Goal: Task Accomplishment & Management: Complete application form

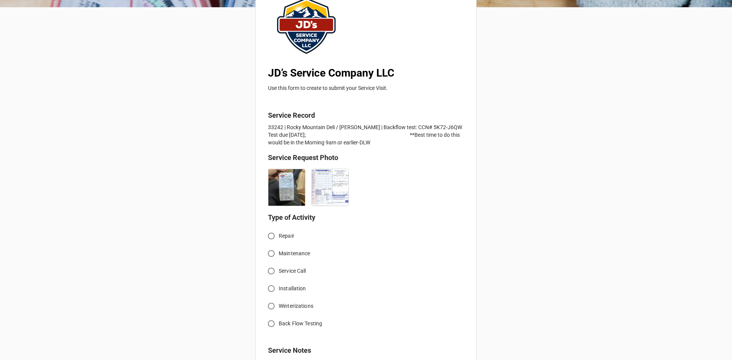
scroll to position [114, 0]
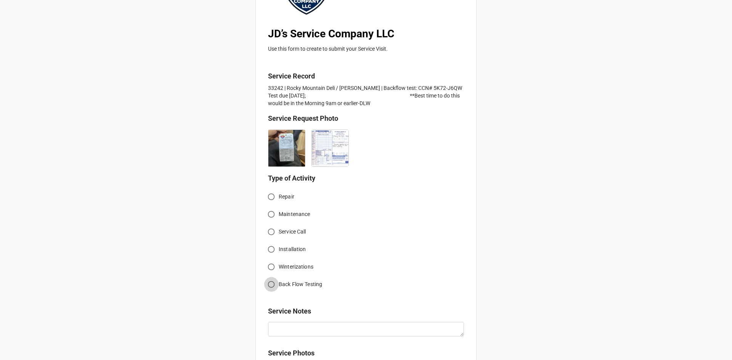
click at [272, 284] on input "Back Flow Testing" at bounding box center [271, 284] width 15 height 15
radio input "true"
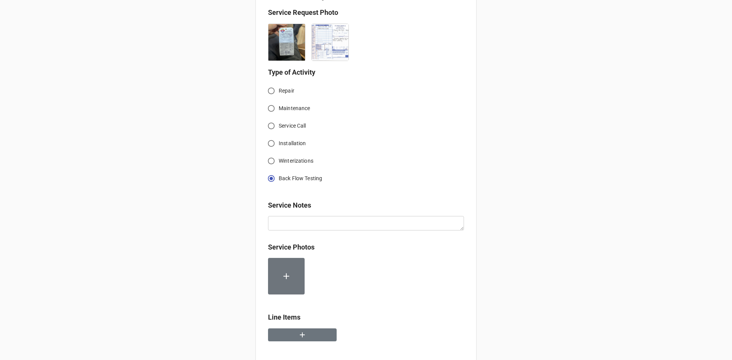
scroll to position [305, 0]
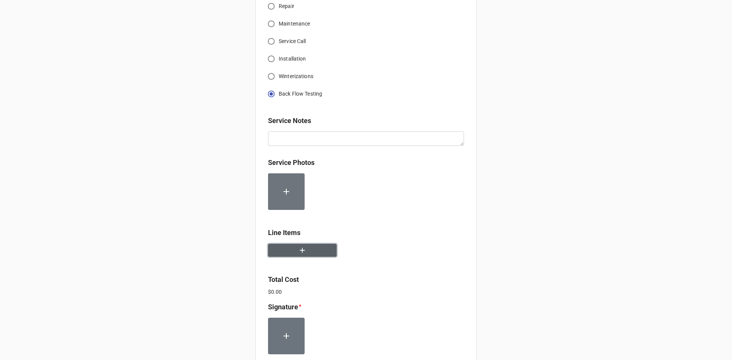
click at [300, 253] on icon "button" at bounding box center [302, 250] width 8 height 8
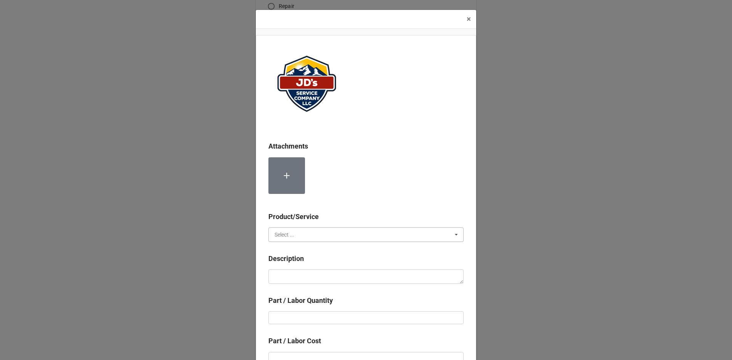
click at [329, 234] on input "text" at bounding box center [366, 235] width 194 height 14
click at [320, 261] on div "Material Cost" at bounding box center [366, 263] width 194 height 14
click at [316, 235] on input "text" at bounding box center [366, 235] width 194 height 14
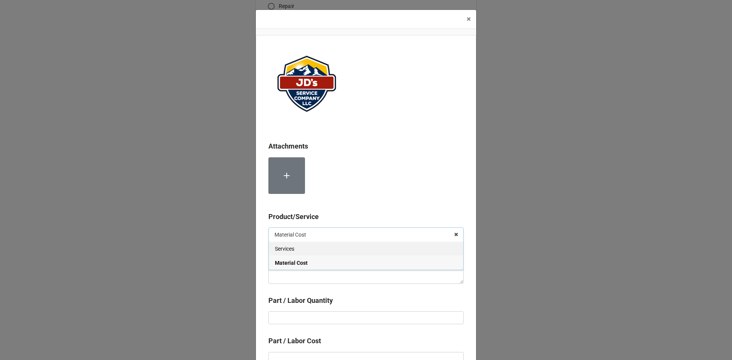
click at [314, 250] on div "Services" at bounding box center [366, 249] width 194 height 14
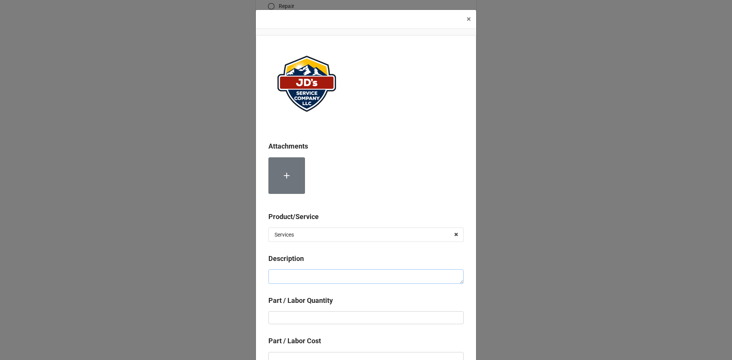
click at [316, 279] on textarea at bounding box center [365, 276] width 195 height 14
paste textarea "Service Address: [STREET_ADDRESS][PERSON_NAME] [GEOGRAPHIC_DATA][PERSON_NAME] C…"
type textarea "x"
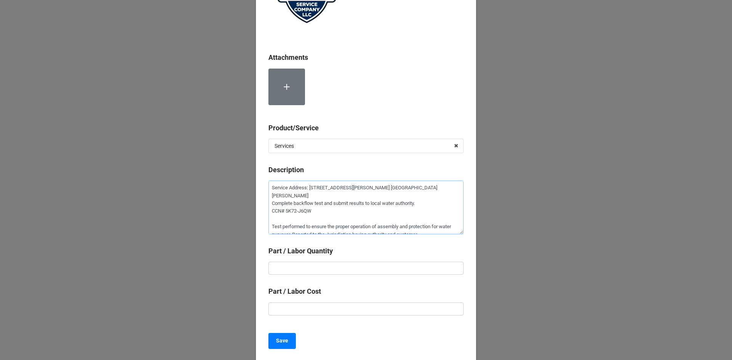
scroll to position [114, 0]
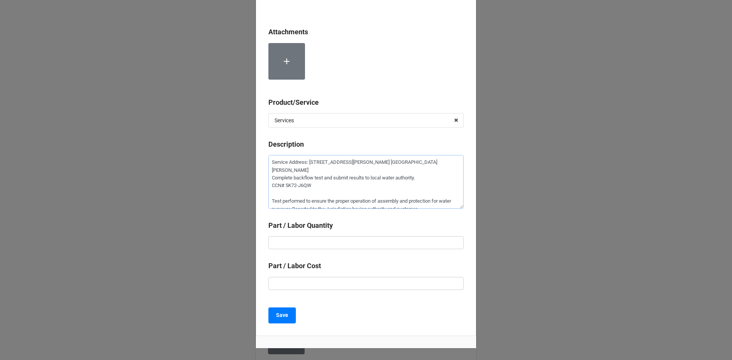
type textarea "Service Address: [STREET_ADDRESS][PERSON_NAME] [GEOGRAPHIC_DATA][PERSON_NAME] C…"
click at [339, 242] on input "text" at bounding box center [365, 242] width 195 height 13
type textarea "x"
type input "1"
type textarea "x"
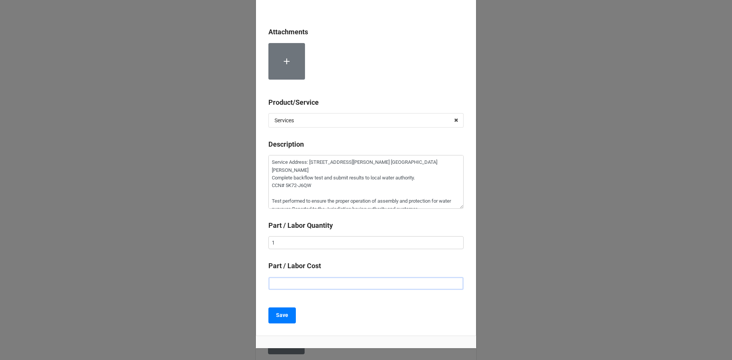
type input "$1.00"
type textarea "x"
type input "$15.00"
type textarea "x"
type input "$155.00"
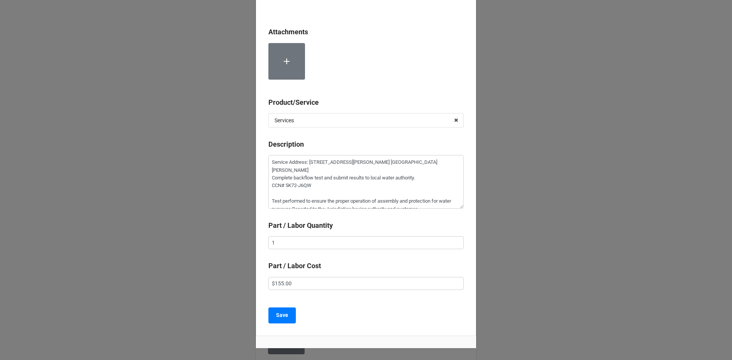
click at [343, 321] on div "Save" at bounding box center [365, 316] width 195 height 16
click at [290, 316] on button "Save" at bounding box center [281, 316] width 27 height 16
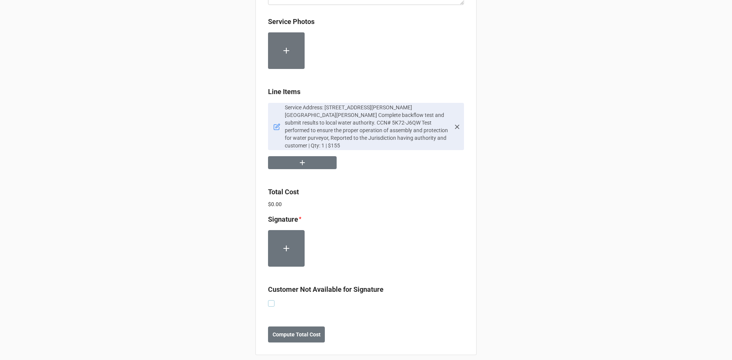
click at [268, 300] on label at bounding box center [271, 300] width 6 height 0
checkbox input "true"
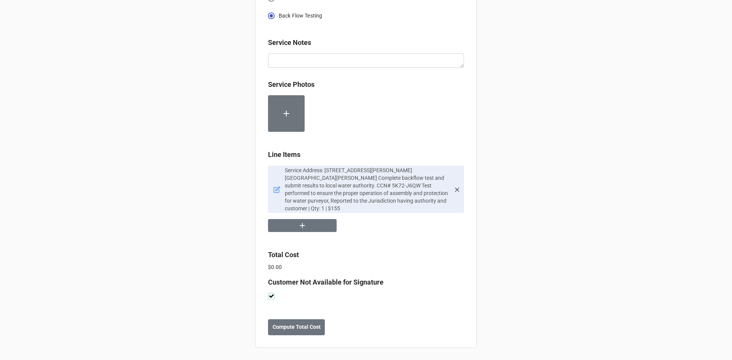
scroll to position [376, 0]
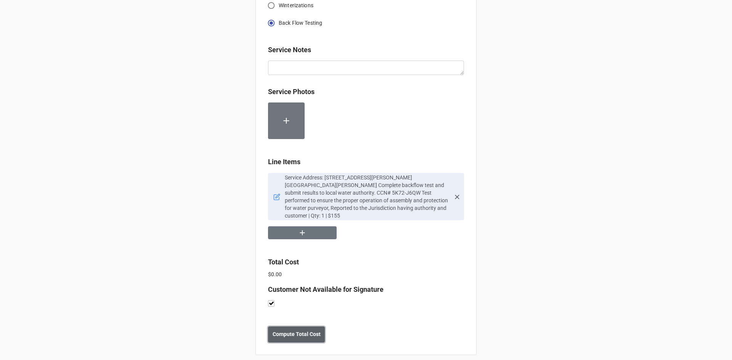
click at [292, 330] on b "Compute Total Cost" at bounding box center [296, 334] width 48 height 8
click at [280, 330] on b "Save" at bounding box center [282, 334] width 12 height 8
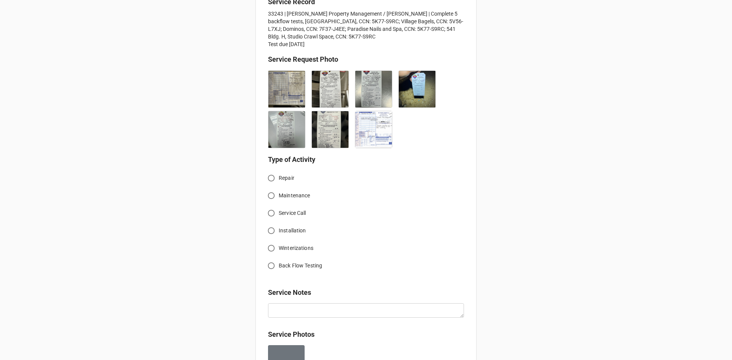
scroll to position [191, 0]
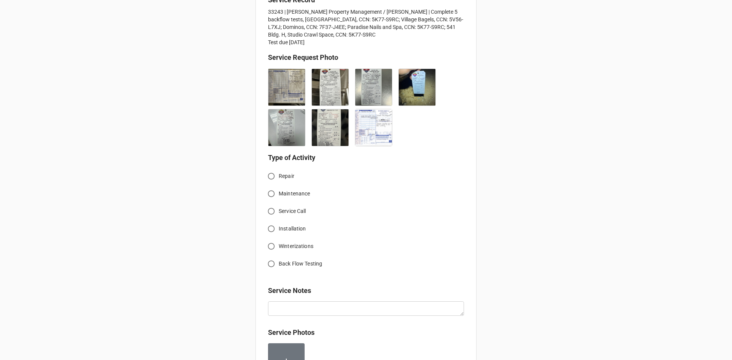
click at [271, 263] on input "Back Flow Testing" at bounding box center [271, 263] width 15 height 15
radio input "true"
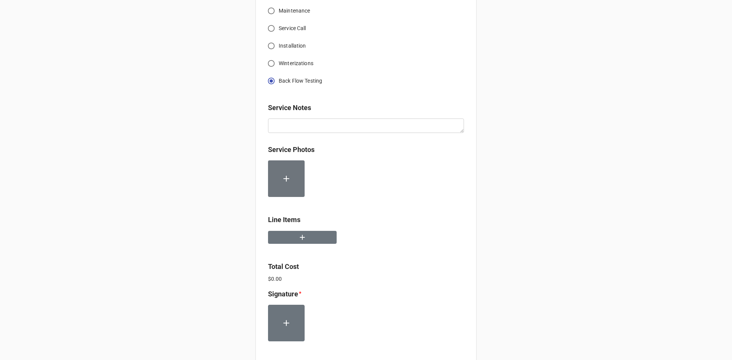
scroll to position [381, 0]
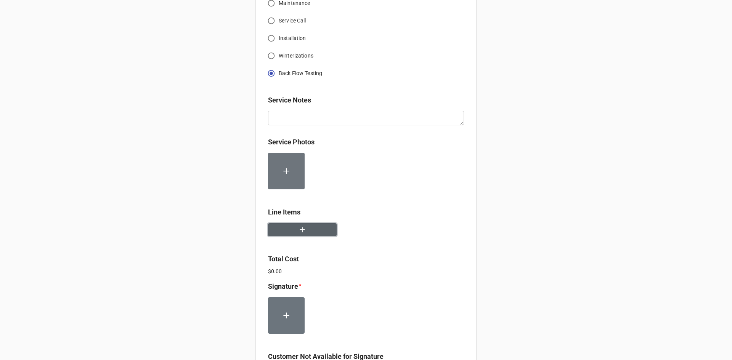
click at [302, 232] on icon "button" at bounding box center [302, 230] width 8 height 8
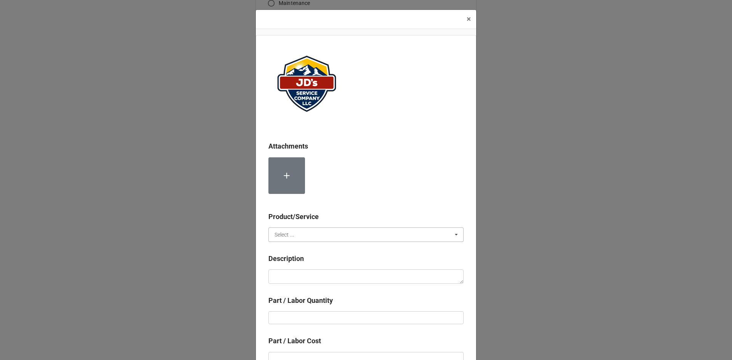
click at [324, 232] on input "text" at bounding box center [366, 235] width 194 height 14
click at [321, 251] on div "Services" at bounding box center [366, 249] width 194 height 14
click at [337, 282] on textarea at bounding box center [365, 276] width 195 height 14
paste textarea "Service Addresses: Dominos Pizza, 457 E Wonderview Ave Unit C2, Estes Park, CO …"
type textarea "x"
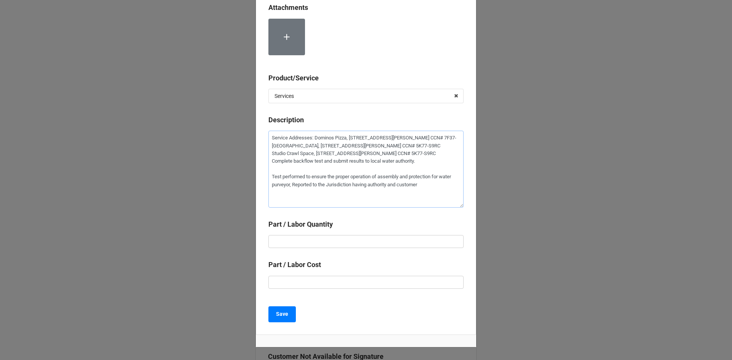
scroll to position [152, 0]
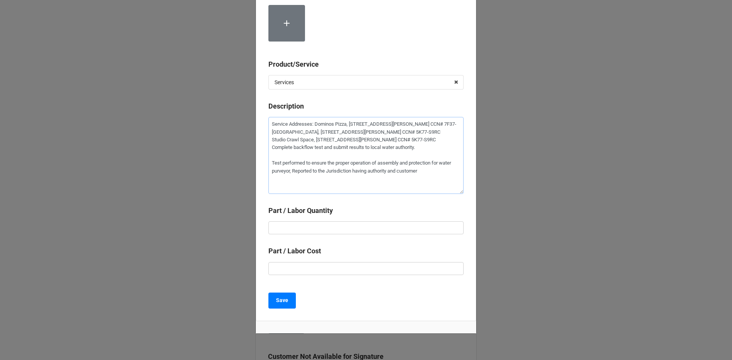
type textarea "Service Addresses: Dominos Pizza, 457 E Wonderview Ave Unit C2, Estes Park, CO …"
click at [321, 227] on input "text" at bounding box center [365, 227] width 195 height 13
type textarea "x"
type input "3"
click at [320, 267] on input "text" at bounding box center [365, 268] width 195 height 13
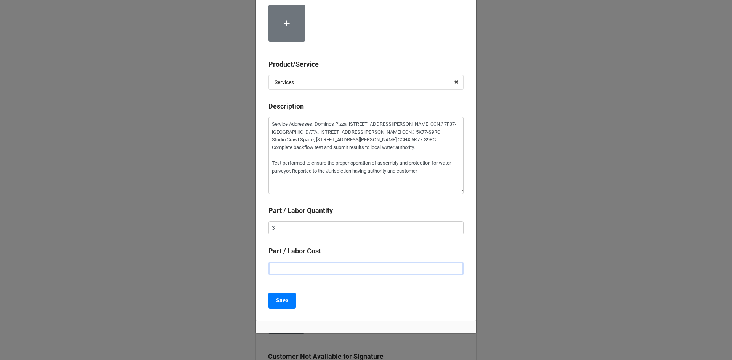
type textarea "x"
type input "$1.00"
type textarea "x"
type input "$15.00"
type textarea "x"
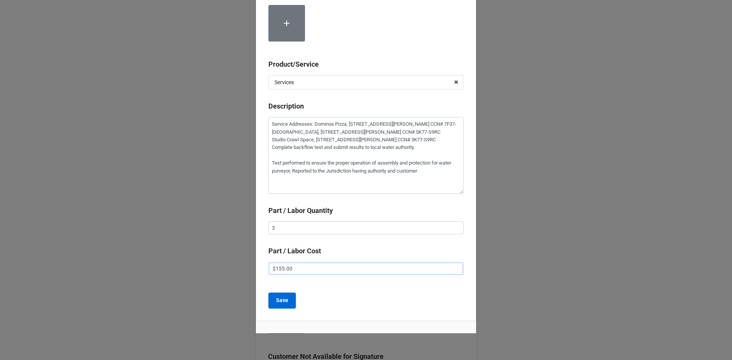
type input "$155.00"
click at [282, 308] on button "Save" at bounding box center [281, 301] width 27 height 16
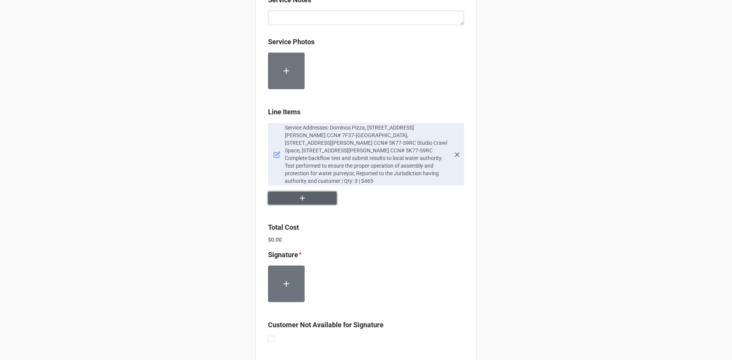
scroll to position [524, 0]
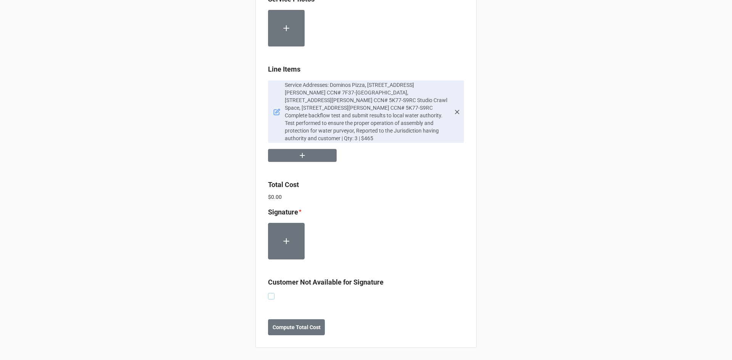
click at [272, 293] on label at bounding box center [271, 293] width 6 height 0
checkbox input "true"
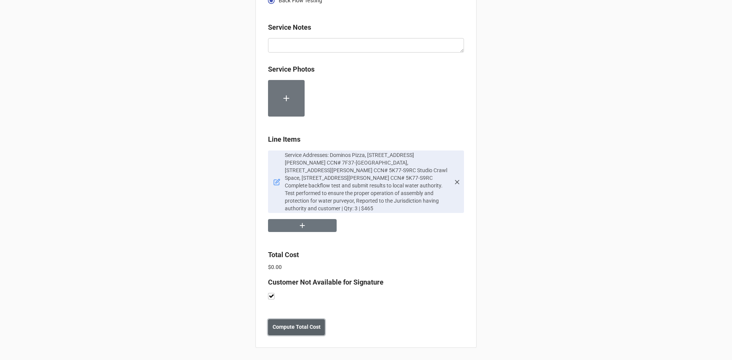
click at [296, 333] on button "Compute Total Cost" at bounding box center [296, 327] width 57 height 16
click at [276, 326] on b "Save" at bounding box center [282, 327] width 12 height 8
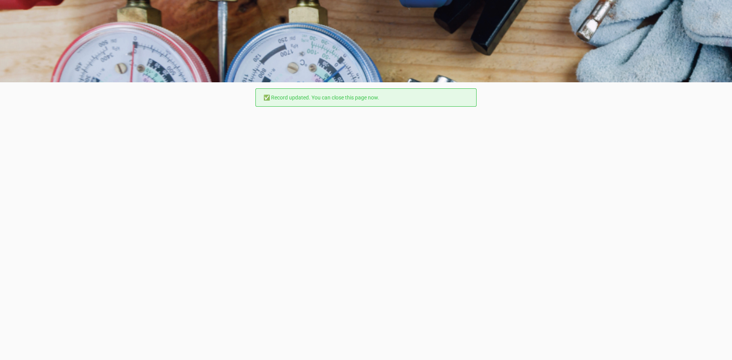
scroll to position [0, 0]
